Goal: Transaction & Acquisition: Purchase product/service

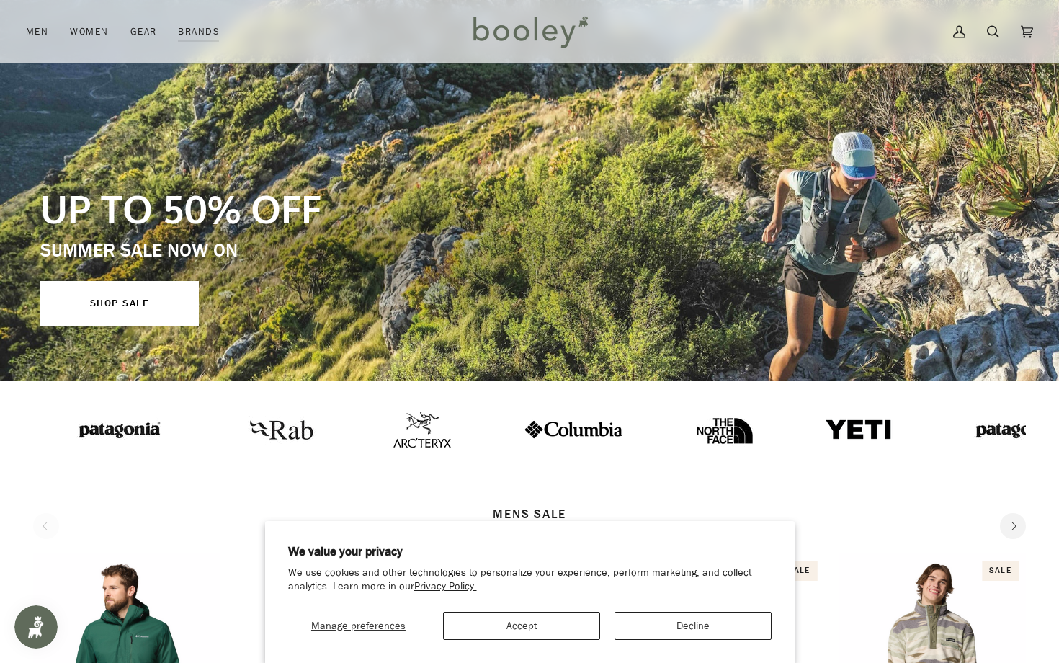
scroll to position [163, 0]
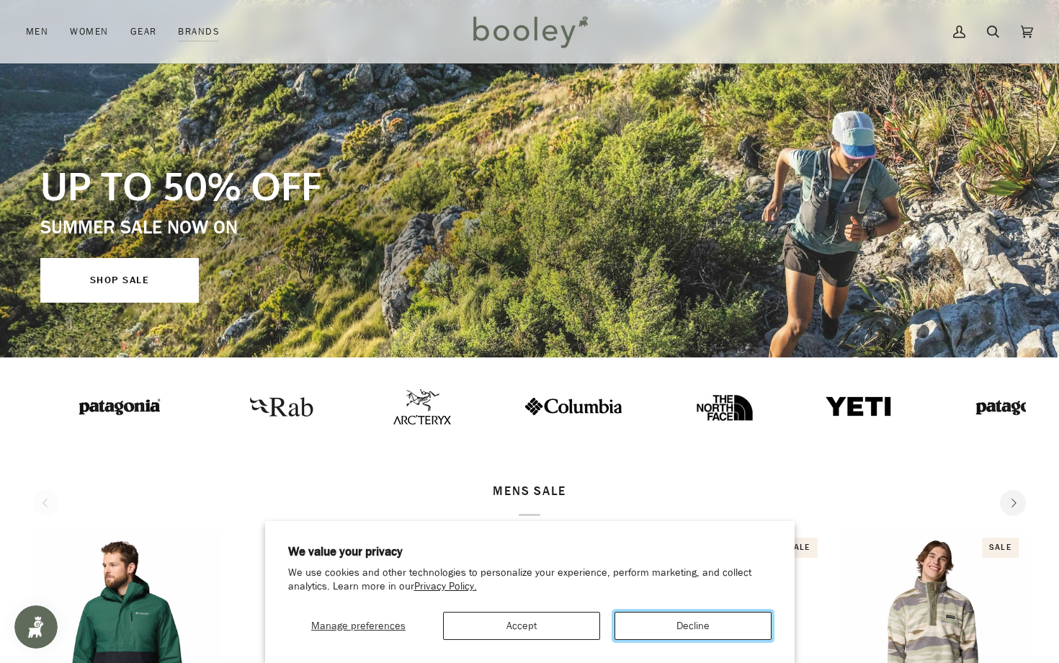
click at [678, 630] on button "Decline" at bounding box center [692, 625] width 157 height 28
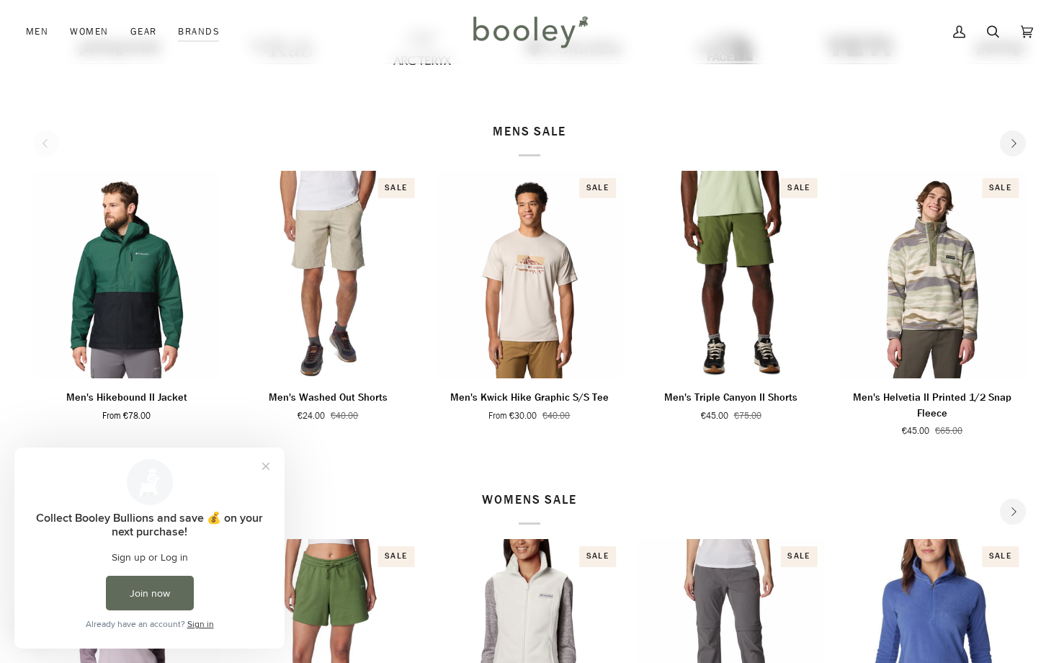
scroll to position [0, 0]
click at [260, 463] on button "Close prompt" at bounding box center [266, 466] width 26 height 26
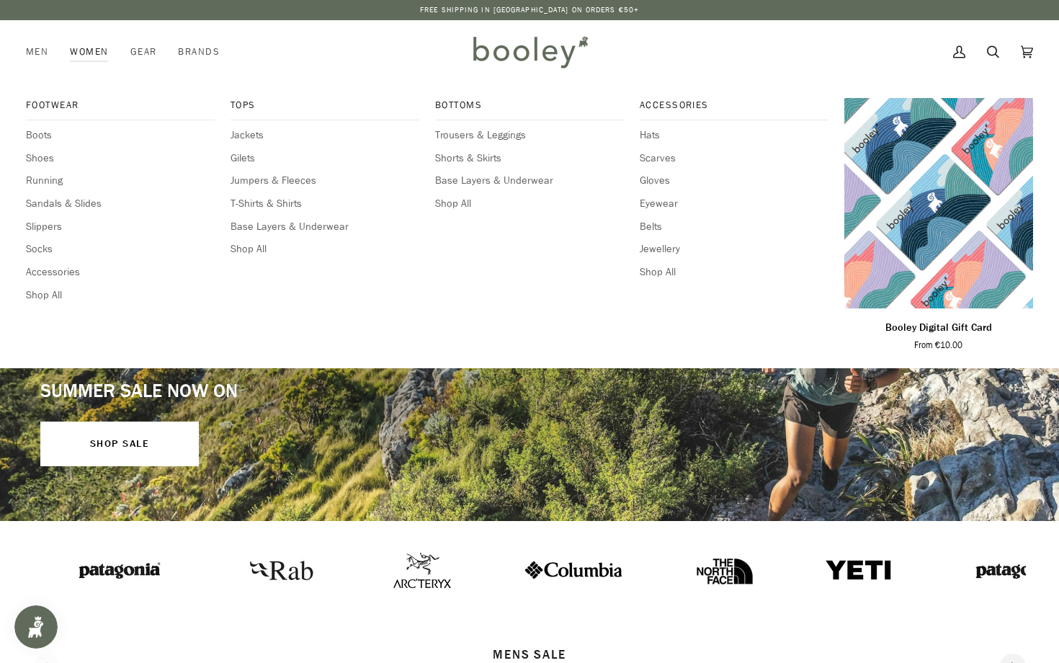
click at [94, 42] on link "Women" at bounding box center [89, 51] width 60 height 63
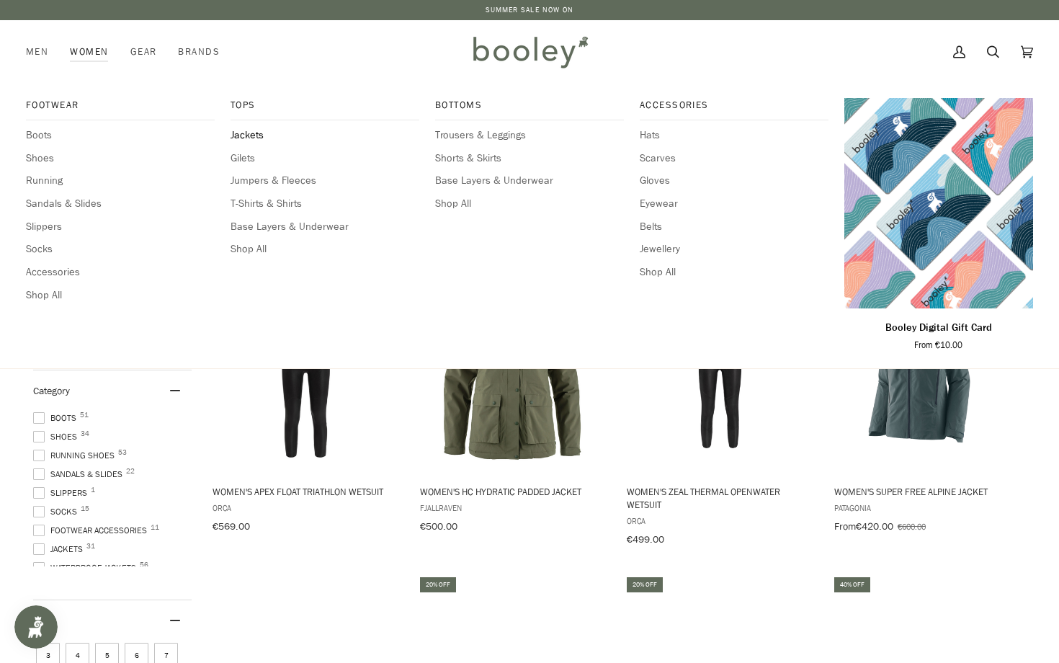
click at [238, 130] on span "Jackets" at bounding box center [324, 135] width 189 height 16
